Goal: Complete application form

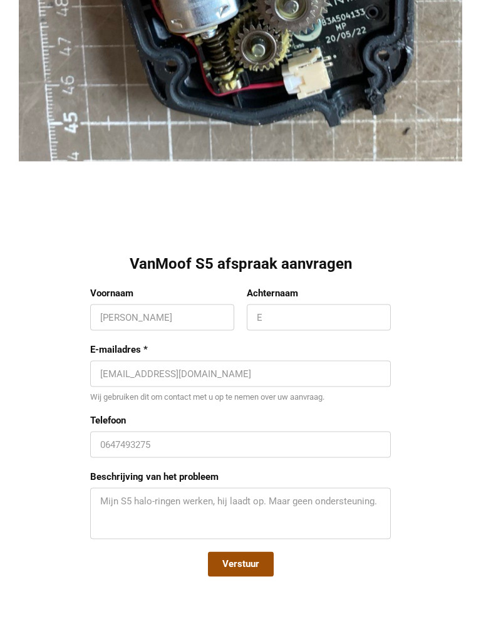
scroll to position [2153, 0]
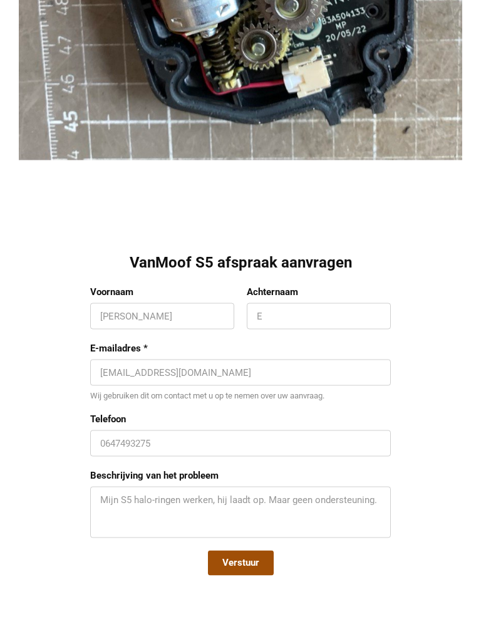
click at [112, 319] on input "Voornaam" at bounding box center [162, 316] width 124 height 13
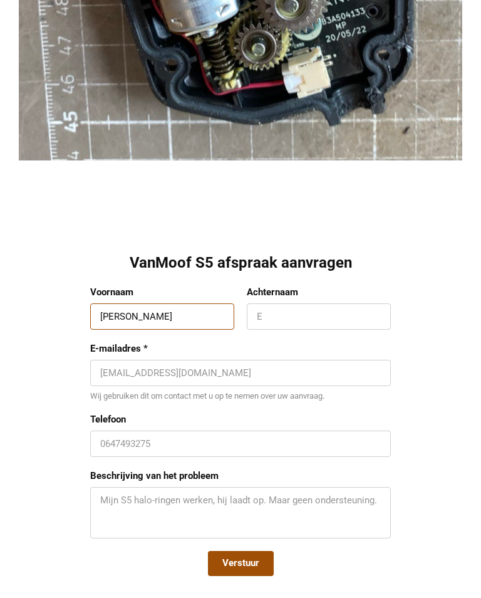
type input "[PERSON_NAME]"
click at [289, 316] on input "Achternaam" at bounding box center [319, 316] width 124 height 13
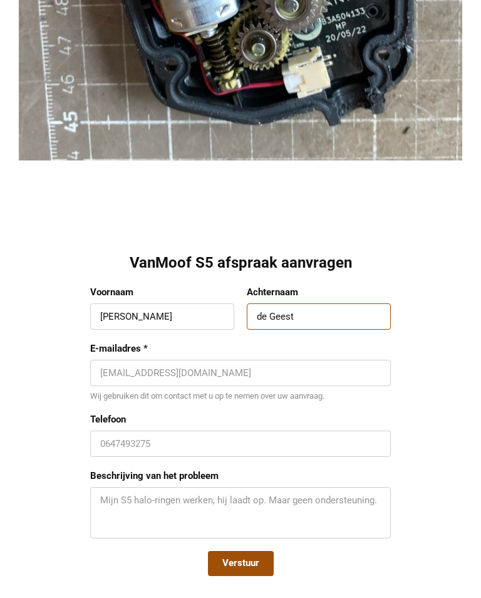
type input "de Geest"
click at [160, 370] on input "E-mailadres *" at bounding box center [240, 373] width 281 height 13
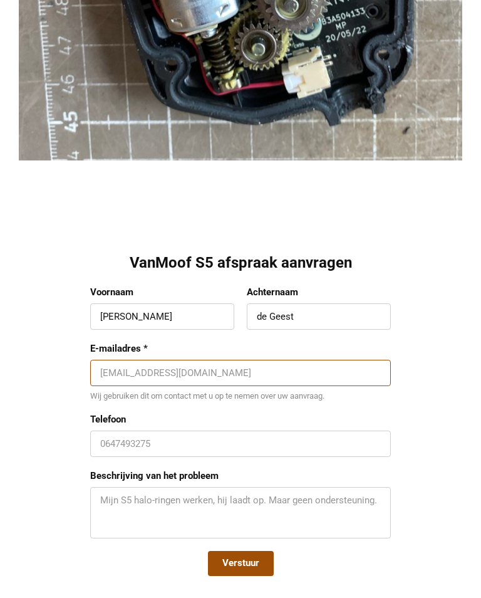
type input "[EMAIL_ADDRESS][DOMAIN_NAME]"
type input "0653208624"
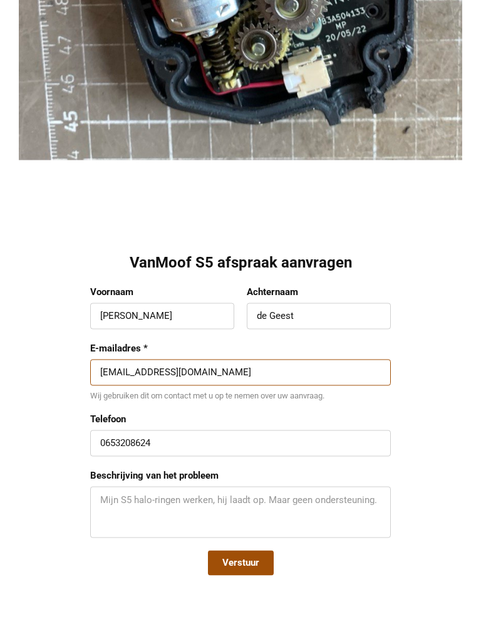
click at [111, 501] on textarea "Beschrijving van het probleem" at bounding box center [240, 513] width 281 height 38
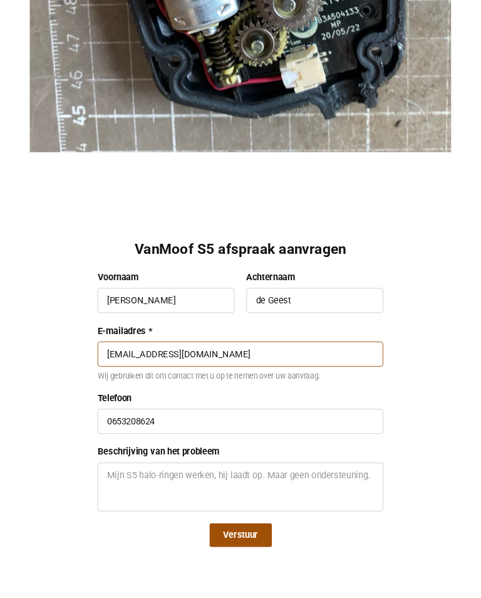
scroll to position [2279, 0]
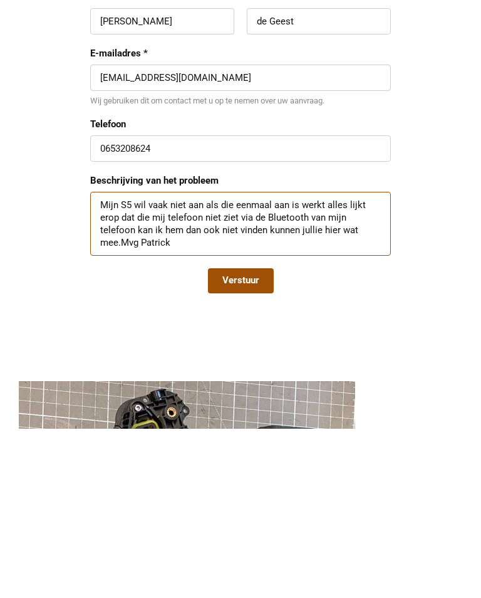
type textarea "Mijn S5 wil vaak niet aan als die eenmaal aan is werkt alles lijkt erop dat die…"
click at [253, 444] on span "Verstuur" at bounding box center [240, 450] width 37 height 13
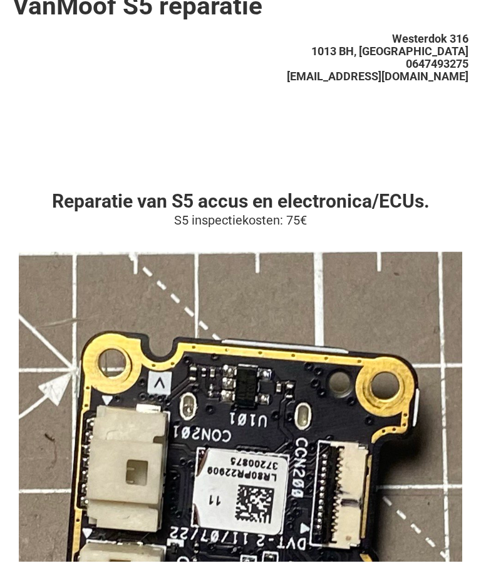
scroll to position [23, 0]
